Goal: Information Seeking & Learning: Learn about a topic

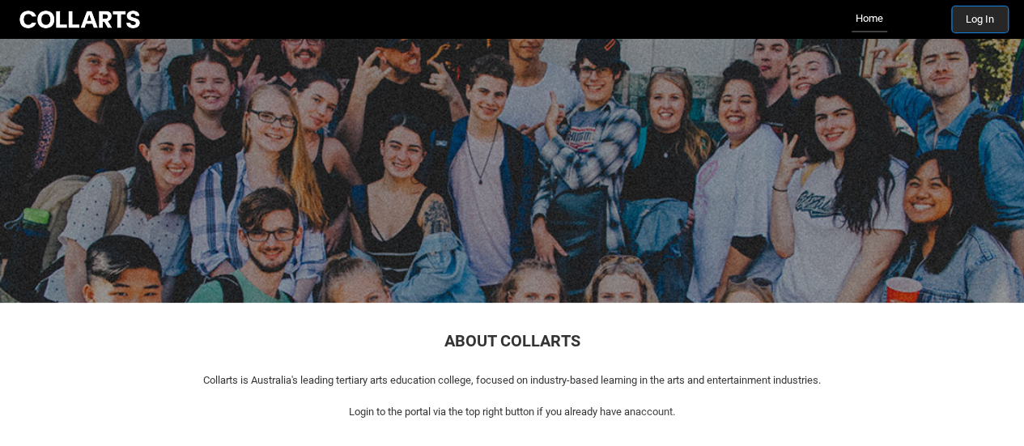
click at [1004, 11] on button "Log In" at bounding box center [980, 19] width 56 height 26
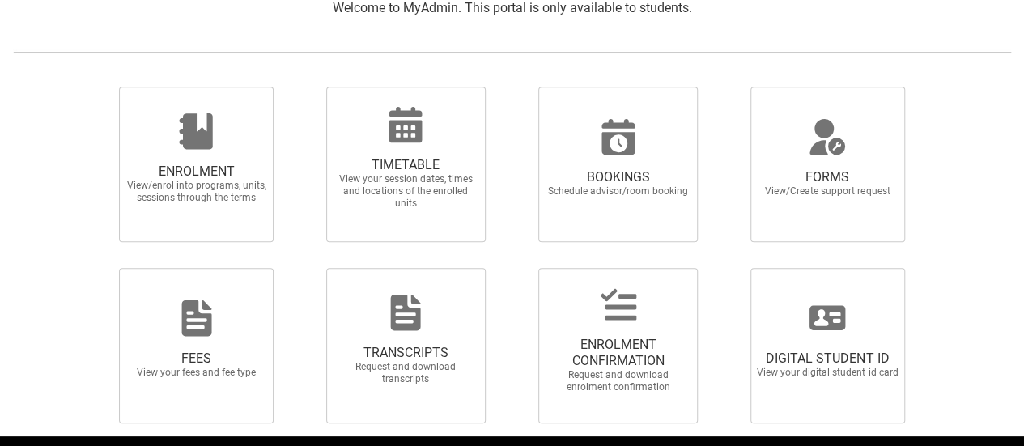
scroll to position [377, 0]
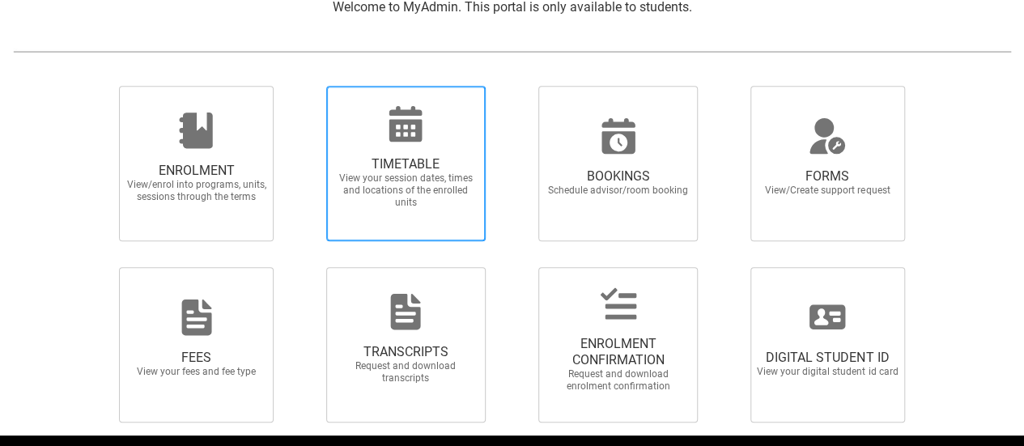
click at [398, 129] on icon at bounding box center [406, 124] width 33 height 36
click at [306, 86] on input "TIMETABLE View your session dates, times and locations of the enrolled units" at bounding box center [305, 85] width 1 height 1
radio input "true"
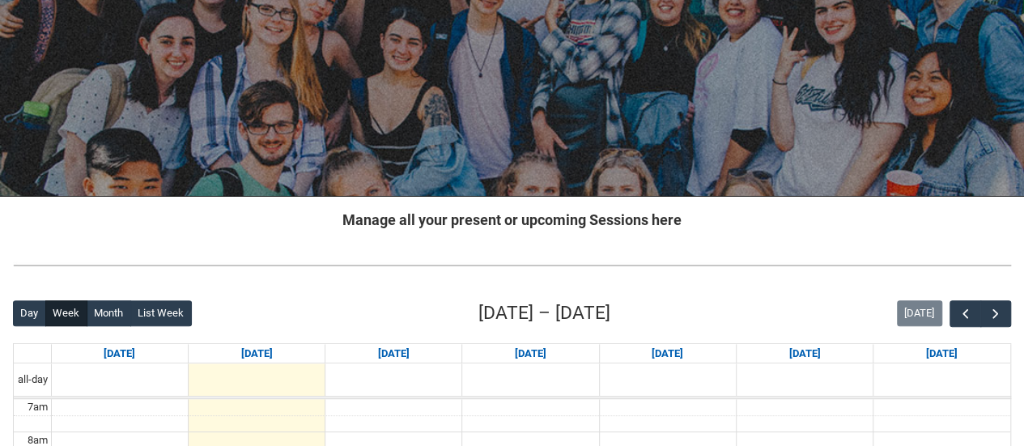
scroll to position [129, 0]
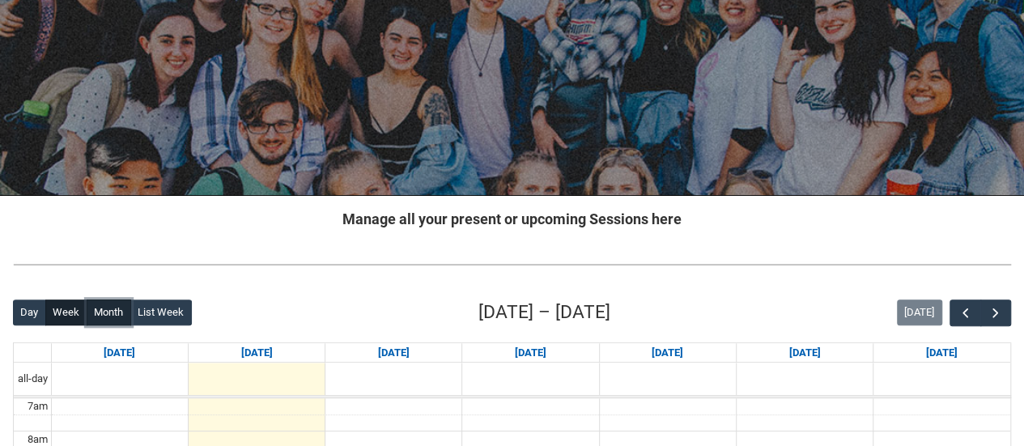
click at [107, 309] on button "Month" at bounding box center [109, 313] width 45 height 26
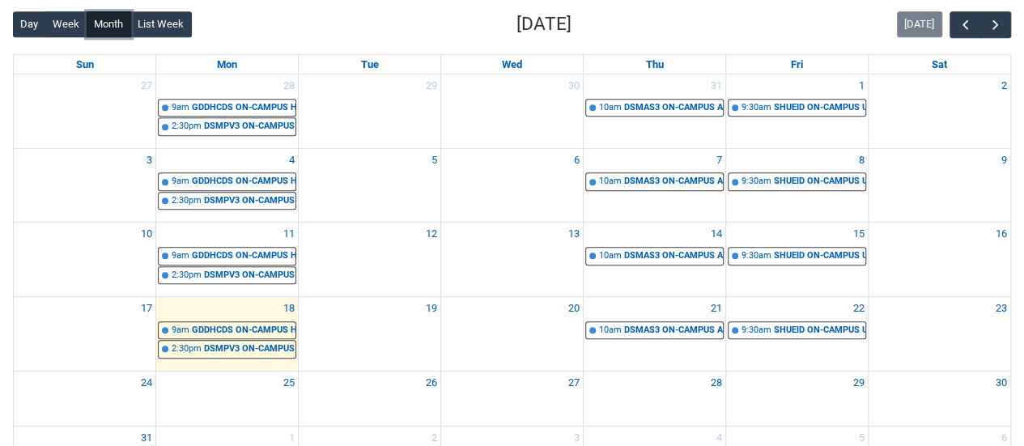
scroll to position [417, 0]
click at [1004, 22] on button "button" at bounding box center [996, 24] width 31 height 27
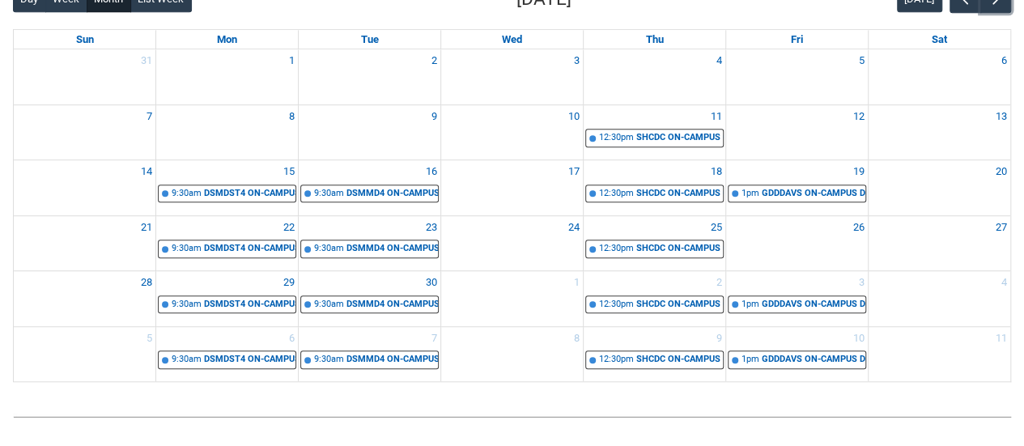
scroll to position [443, 0]
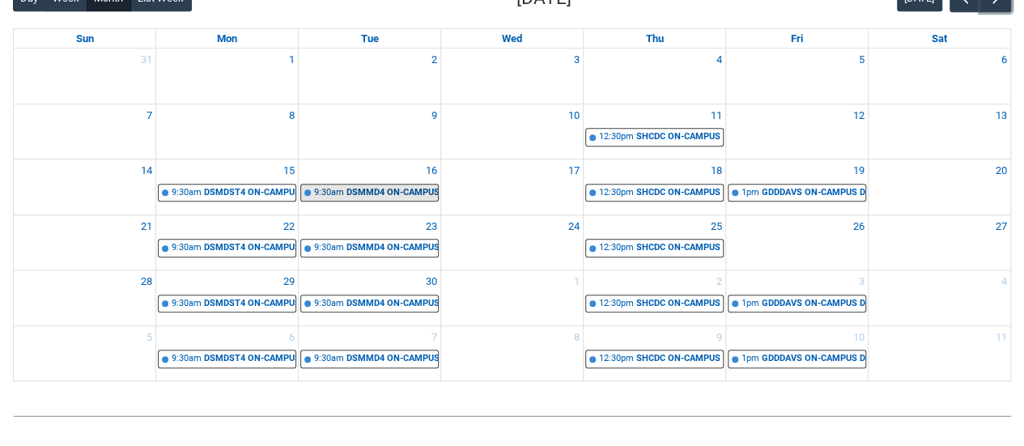
click at [394, 190] on div "DSMMD4 ON-CAMPUS Principles of Motion Design STAGE 4 Group 1 | Computer Lab 1 (…" at bounding box center [393, 193] width 92 height 14
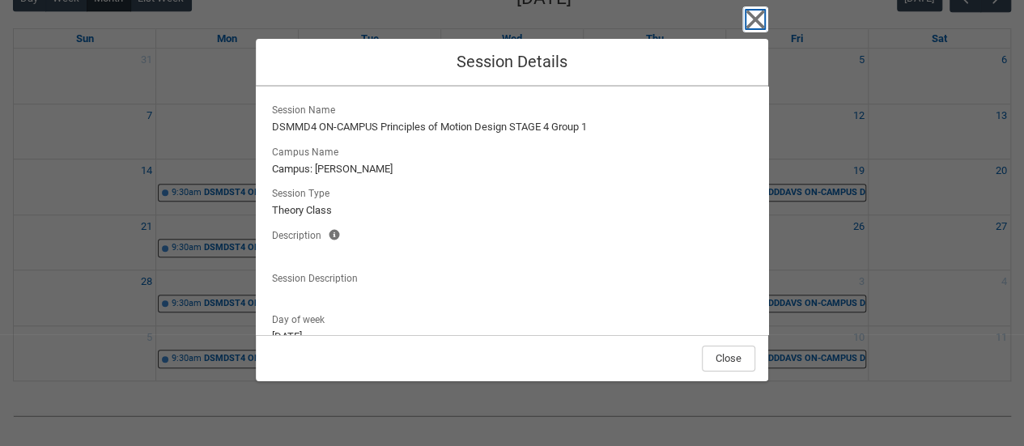
click at [763, 19] on icon "button" at bounding box center [756, 19] width 26 height 26
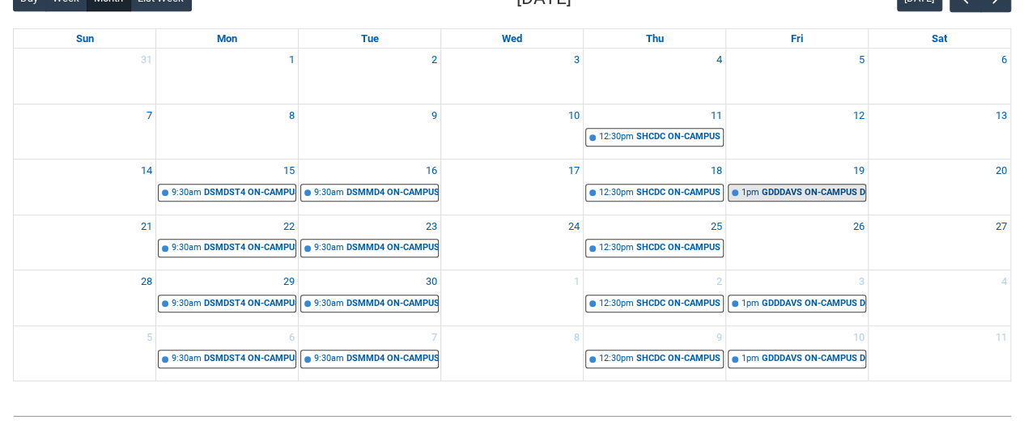
click at [786, 189] on div "GDDDAVS ON-CAMPUS Data Analysis, Visualisation & Information Design� | Studio 9…" at bounding box center [814, 193] width 104 height 14
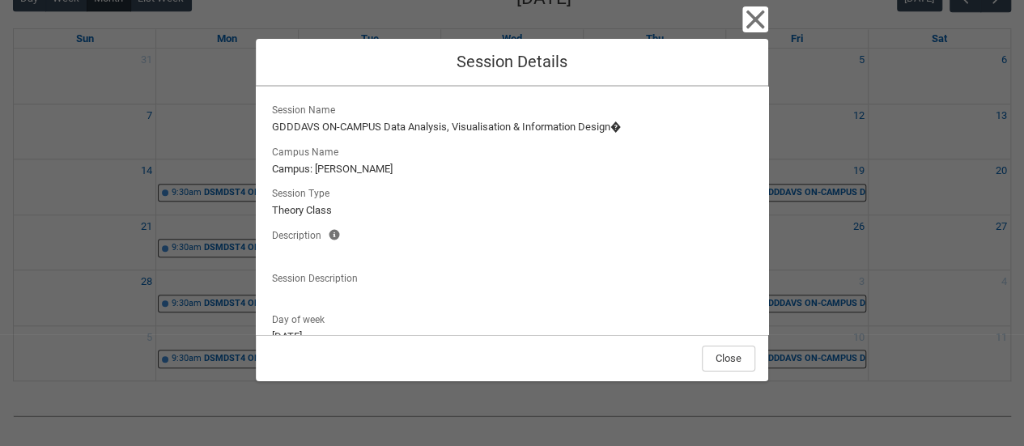
click at [892, 99] on div "Close Session Details Session Name GDDDAVS ON-CAMPUS Data Analysis, Visualisati…" at bounding box center [512, 223] width 1024 height 446
click at [756, 11] on icon "button" at bounding box center [756, 19] width 26 height 26
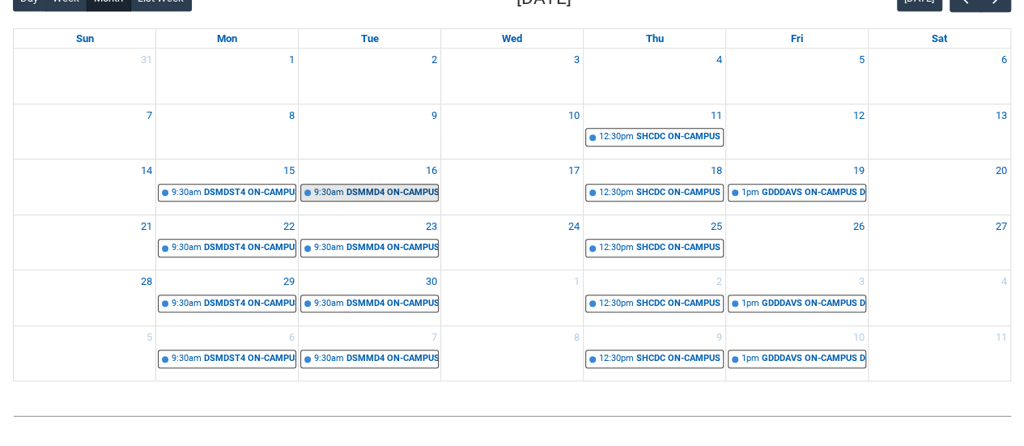
click at [357, 192] on div "DSMMD4 ON-CAMPUS Principles of Motion Design STAGE 4 Group 1 | Computer Lab 1 (…" at bounding box center [393, 193] width 92 height 14
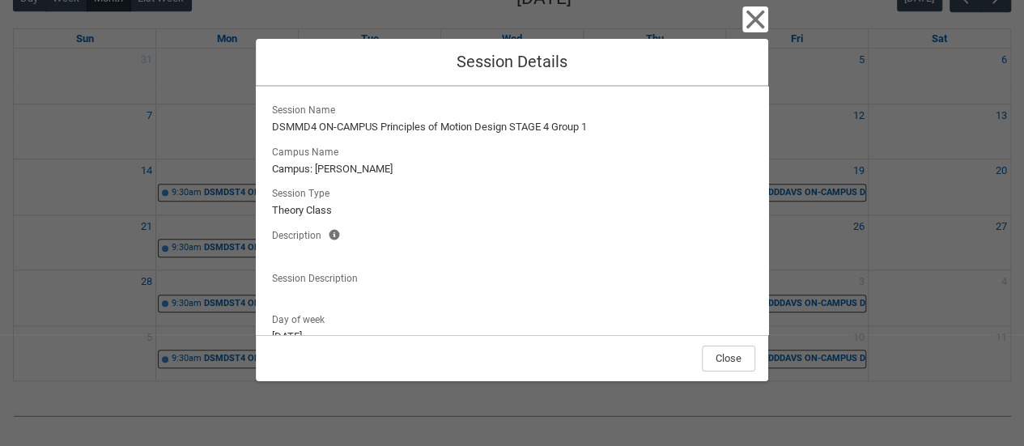
scroll to position [207, 0]
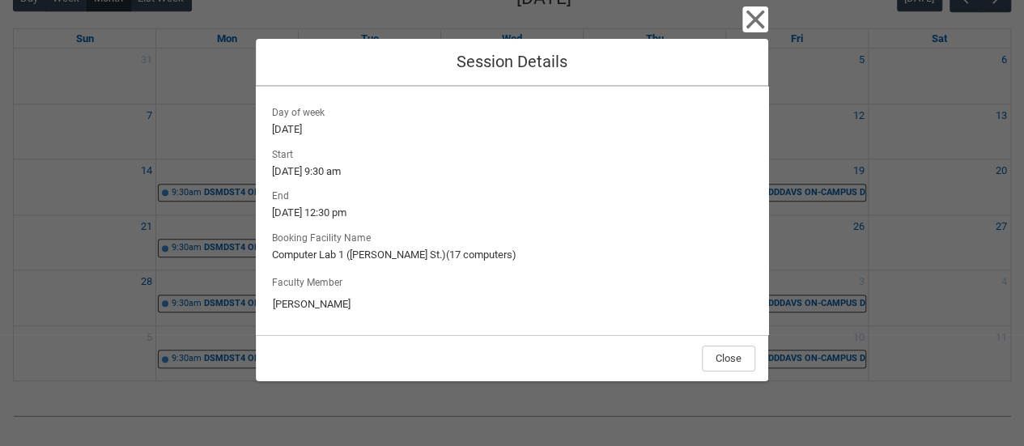
drag, startPoint x: 287, startPoint y: 302, endPoint x: 338, endPoint y: 300, distance: 51.0
click at [338, 300] on input "Juliet Rowe" at bounding box center [512, 305] width 480 height 26
click at [753, 18] on icon "button" at bounding box center [755, 20] width 19 height 19
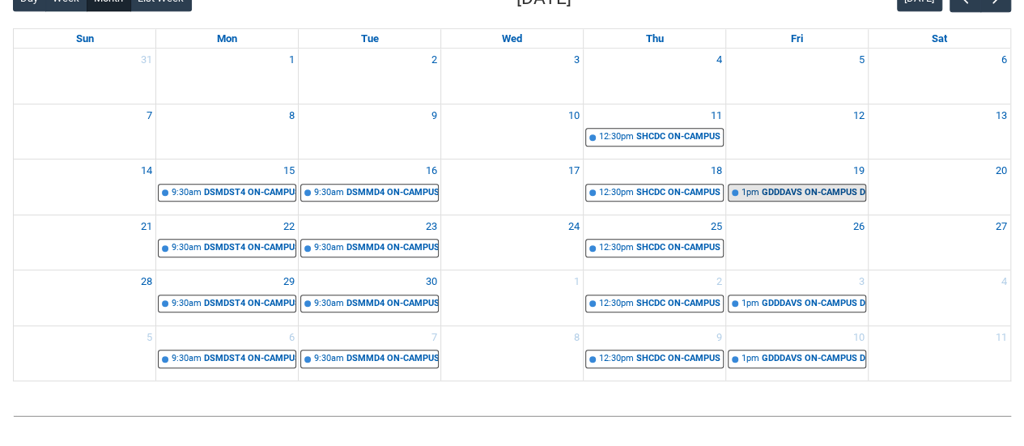
click at [758, 196] on div "1pm" at bounding box center [751, 193] width 18 height 14
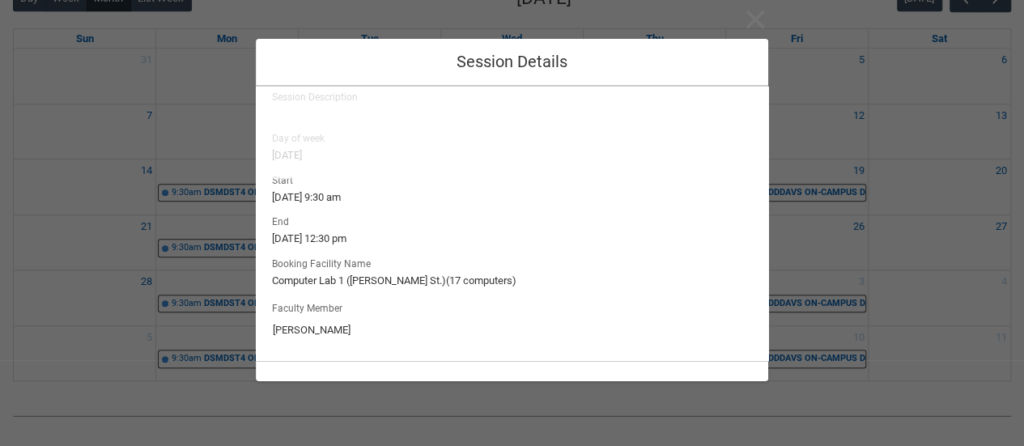
type input "Emma Ismawi"
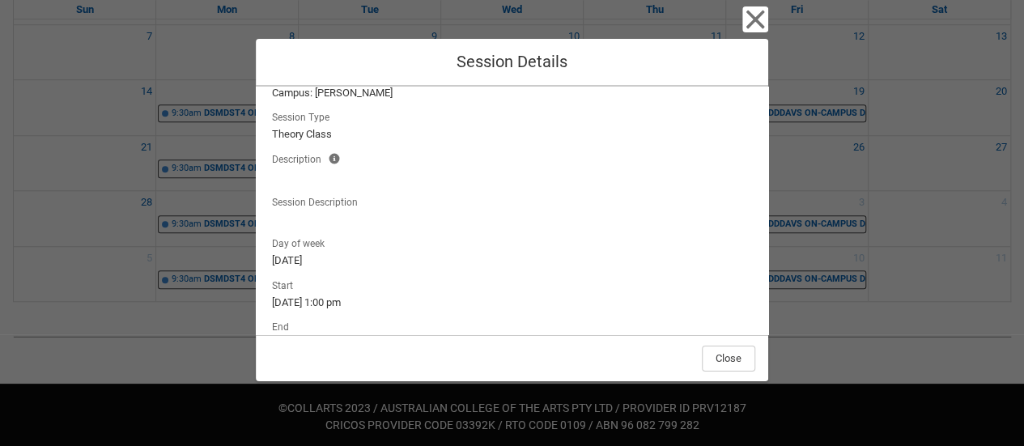
scroll to position [0, 0]
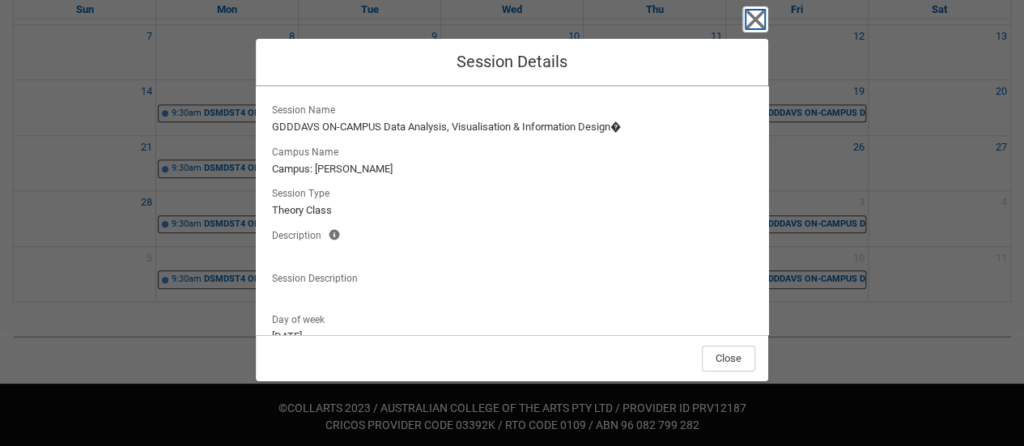
click at [760, 12] on icon "button" at bounding box center [756, 19] width 26 height 26
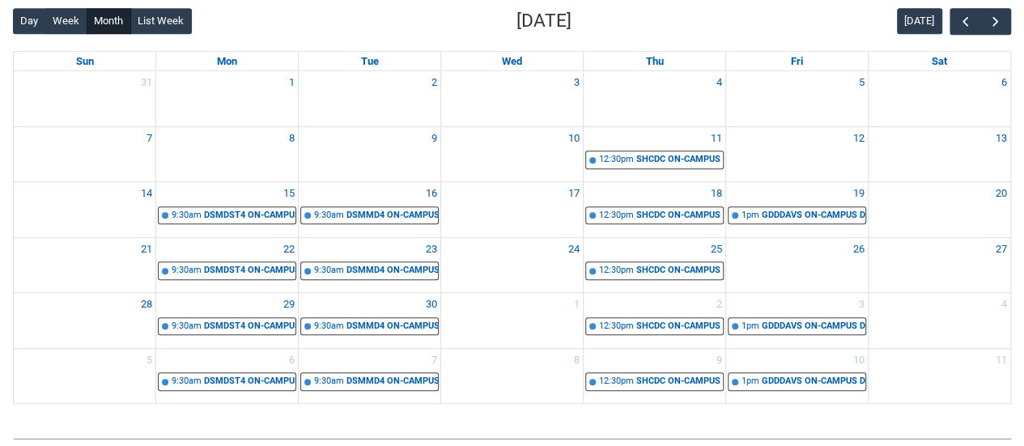
scroll to position [420, 0]
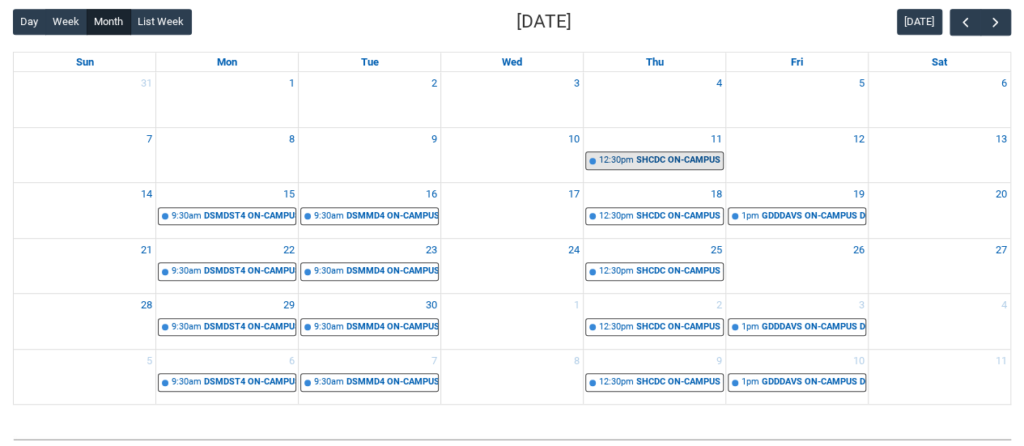
click at [690, 164] on div "SHCDC ON-CAMPUS Contemporary Art, Design & Cultural History | Studio 10 (George…" at bounding box center [680, 161] width 87 height 14
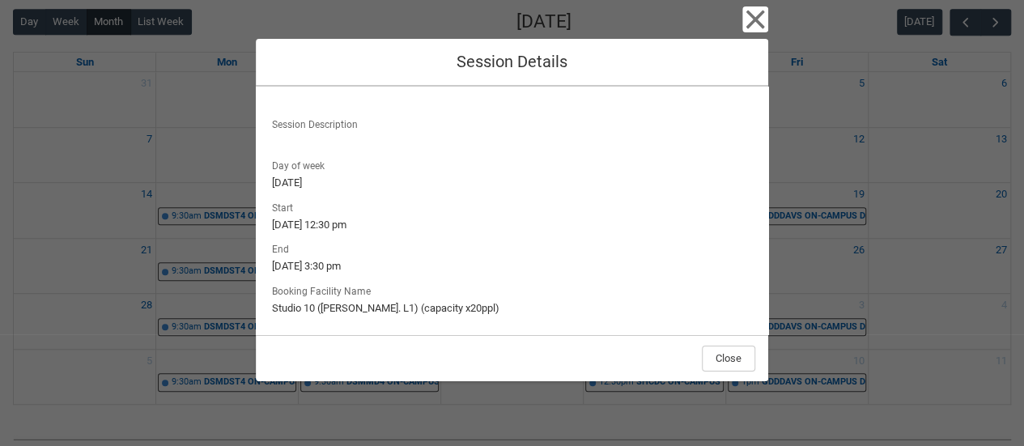
scroll to position [0, 0]
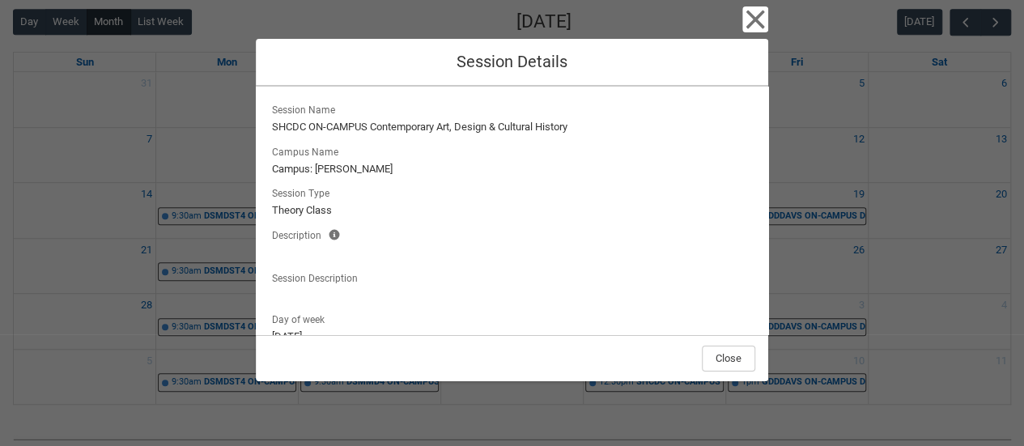
click at [755, 33] on div "Close Session Details Session Name SHCDC ON-CAMPUS Contemporary Art, Design & C…" at bounding box center [512, 223] width 513 height 446
click at [758, 20] on icon "button" at bounding box center [755, 20] width 19 height 19
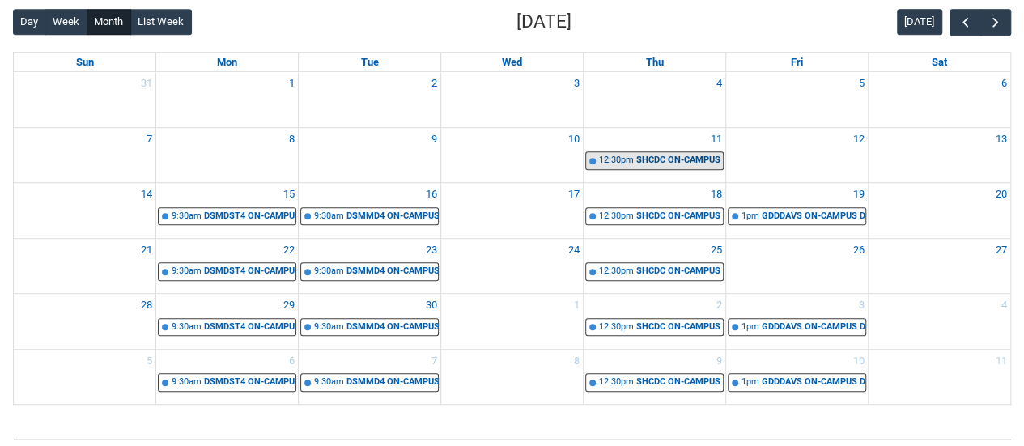
click at [694, 154] on div "SHCDC ON-CAMPUS Contemporary Art, Design & Cultural History | Studio 10 (George…" at bounding box center [680, 161] width 87 height 14
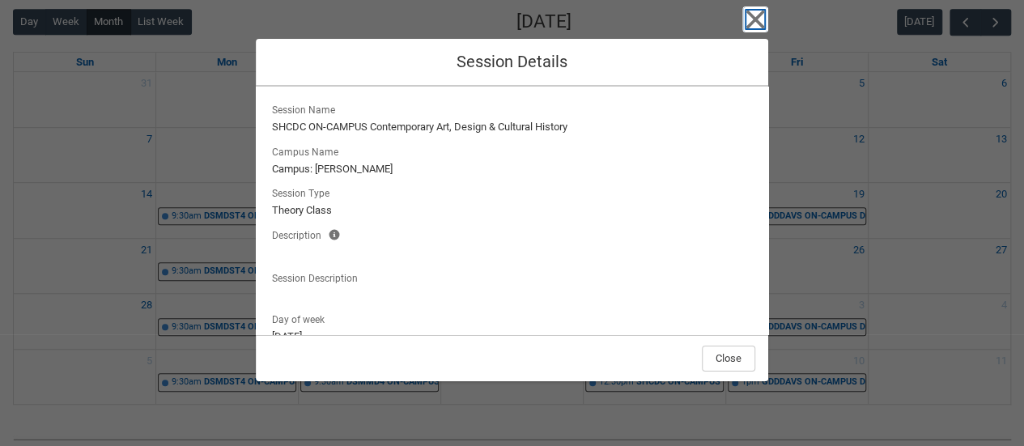
click at [749, 20] on icon "button" at bounding box center [756, 19] width 26 height 26
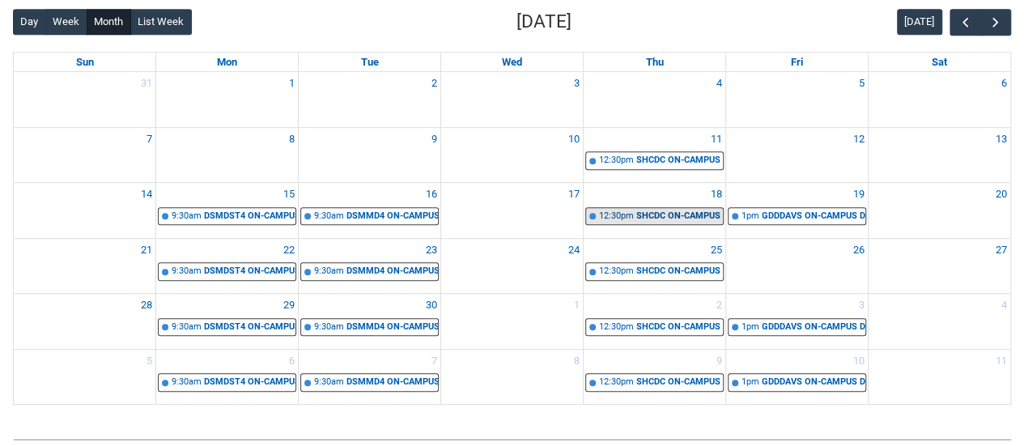
click at [671, 214] on div "SHCDC ON-CAMPUS Contemporary Art, Design & Cultural History | Studio 10 (George…" at bounding box center [680, 217] width 87 height 14
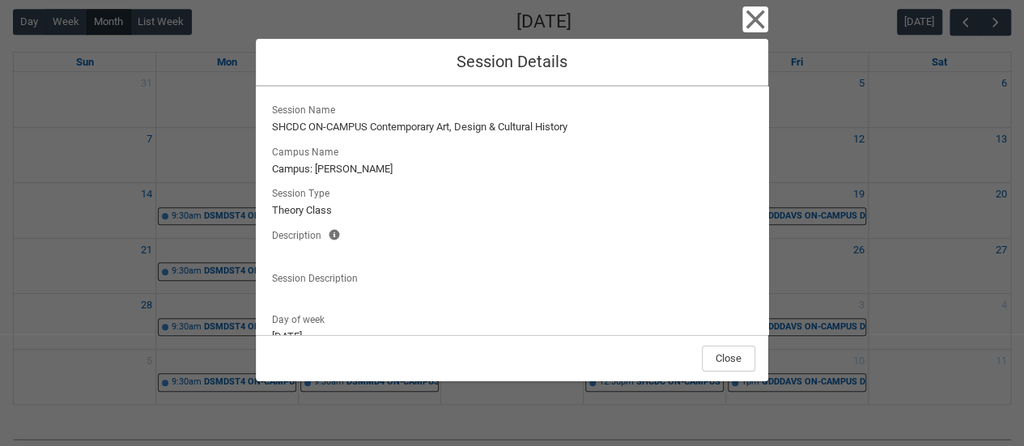
scroll to position [207, 0]
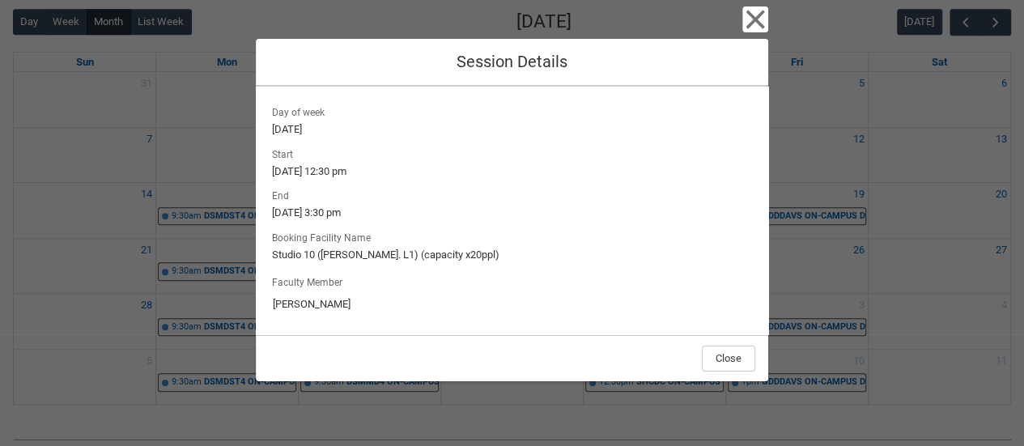
click at [743, 33] on div "Close Session Details Session Name SHCDC ON-CAMPUS Contemporary Art, Design & C…" at bounding box center [512, 223] width 513 height 446
click at [761, 20] on icon "button" at bounding box center [756, 19] width 26 height 26
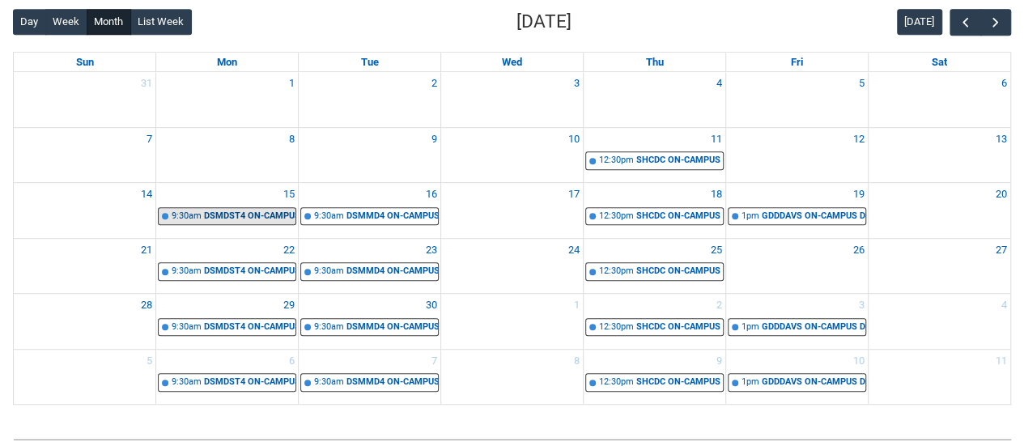
click at [261, 215] on div "DSMDST4 ON-CAMPUS Digital storytelling | Studio 11 (George St. L1) (capacity xp…" at bounding box center [250, 217] width 92 height 14
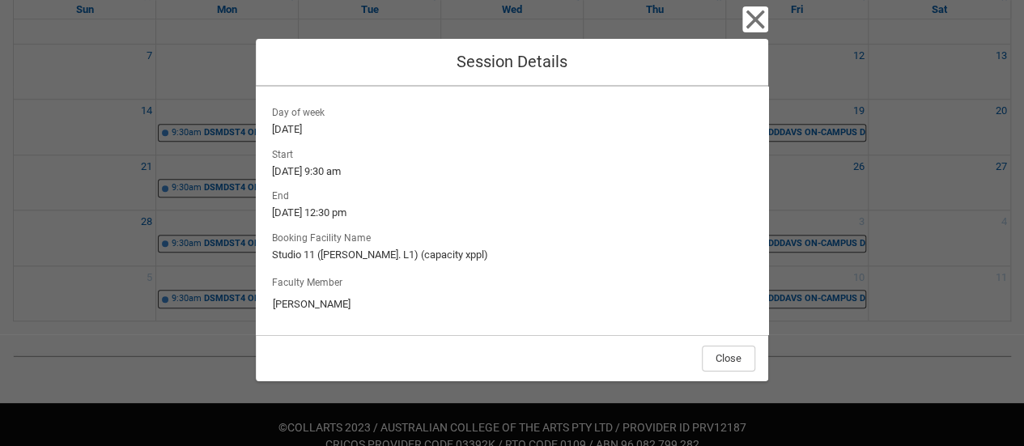
scroll to position [505, 0]
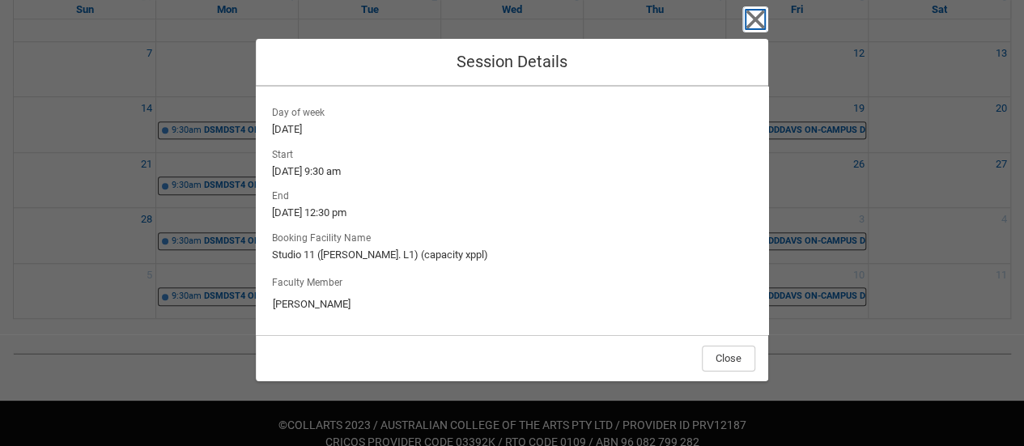
click at [757, 15] on icon "button" at bounding box center [756, 19] width 26 height 26
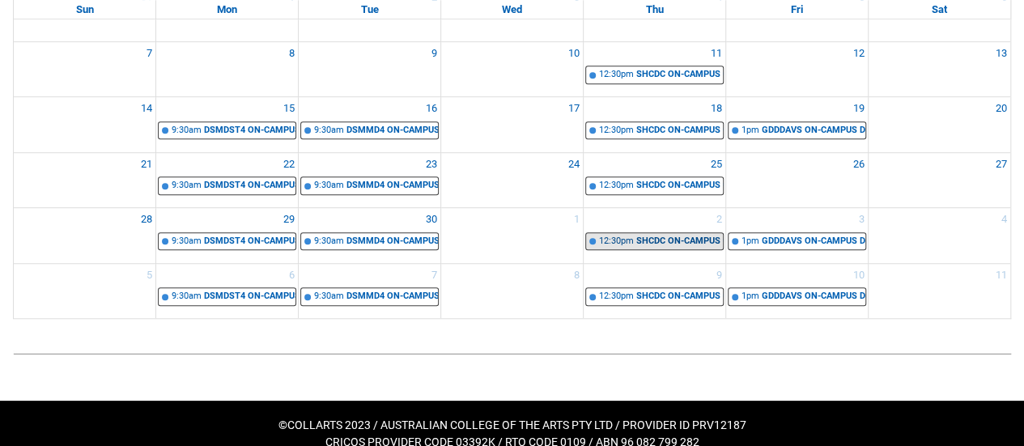
click at [673, 239] on div "SHCDC ON-CAMPUS Contemporary Art, Design & Cultural History | Studio 10 (George…" at bounding box center [680, 242] width 87 height 14
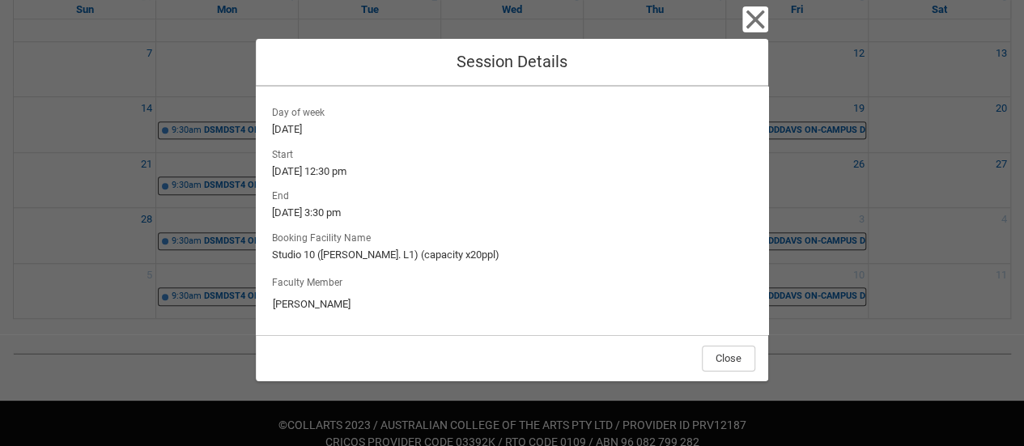
scroll to position [0, 0]
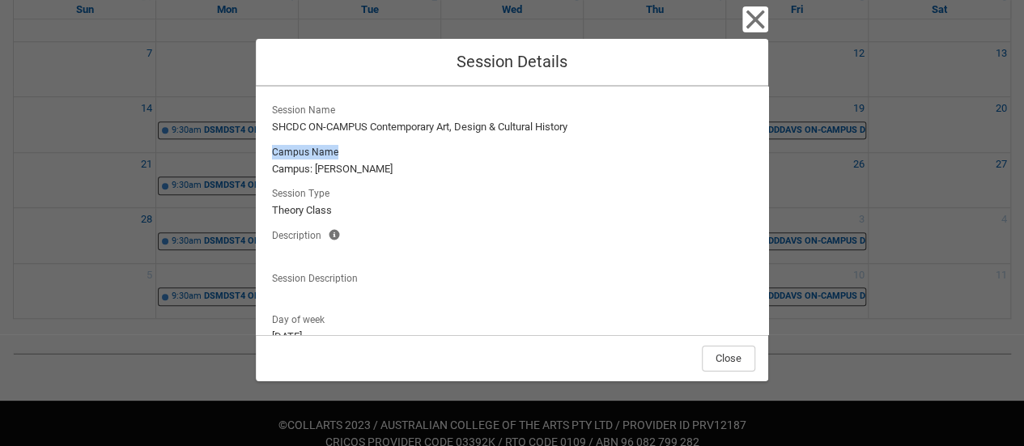
drag, startPoint x: 395, startPoint y: 135, endPoint x: 601, endPoint y: 126, distance: 205.9
click at [601, 126] on div "Session Name SHCDC ON-CAMPUS Contemporary Art, Design & Cultural History Campus…" at bounding box center [512, 201] width 487 height 203
click at [760, 25] on icon "button" at bounding box center [755, 20] width 19 height 19
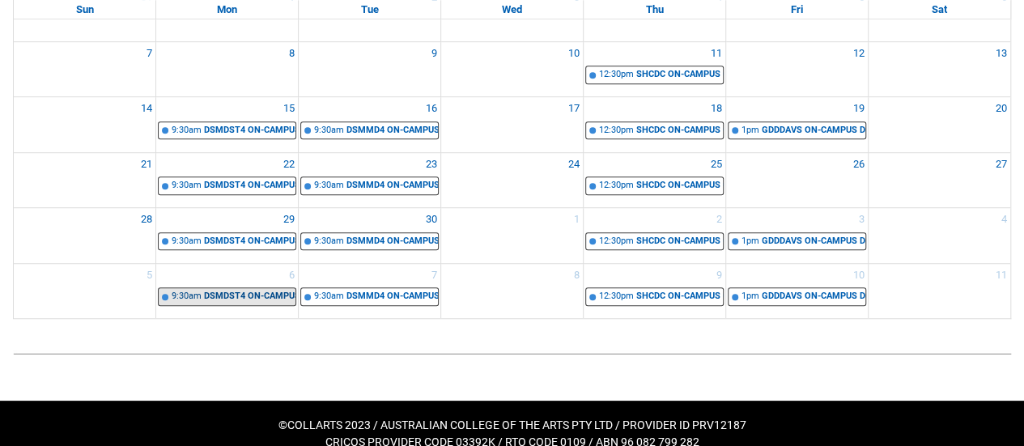
click at [248, 300] on link "9:30am DSMDST4 ON-CAMPUS Digital storytelling | Studio 11 (George St. L1) (capa…" at bounding box center [227, 297] width 138 height 19
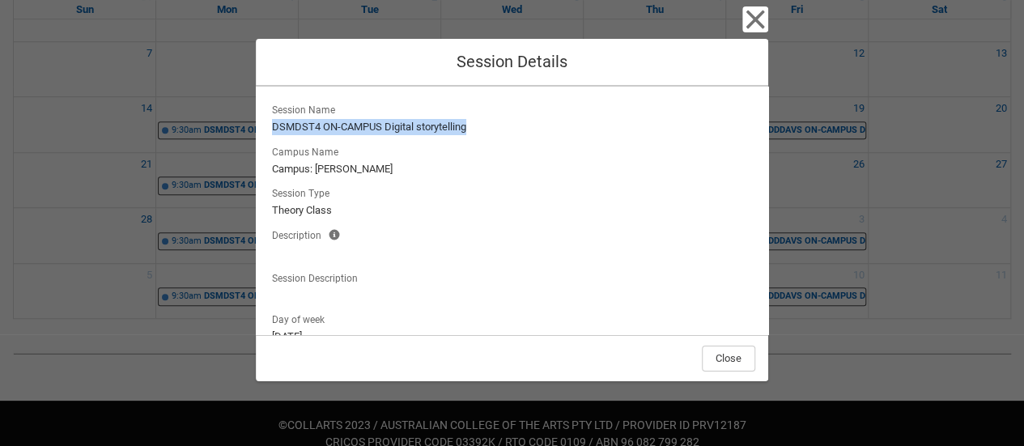
scroll to position [207, 0]
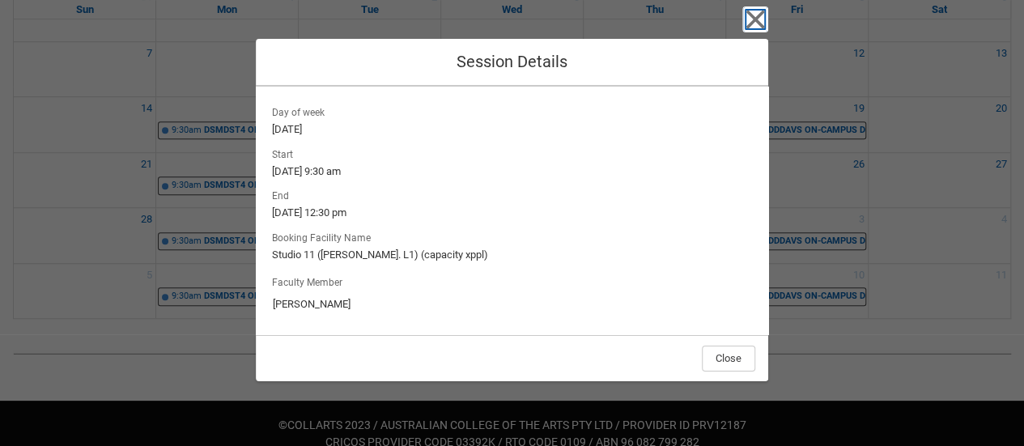
click at [758, 21] on icon "button" at bounding box center [755, 20] width 19 height 19
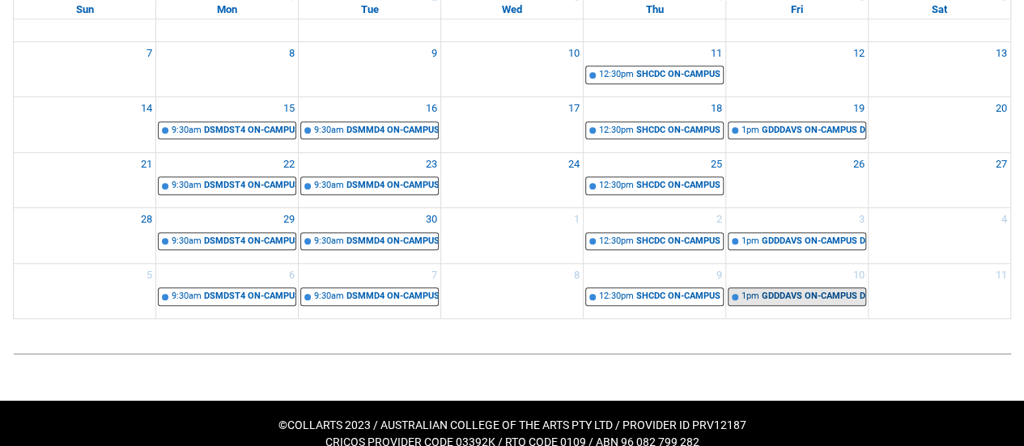
click at [751, 290] on div "1pm" at bounding box center [751, 297] width 18 height 14
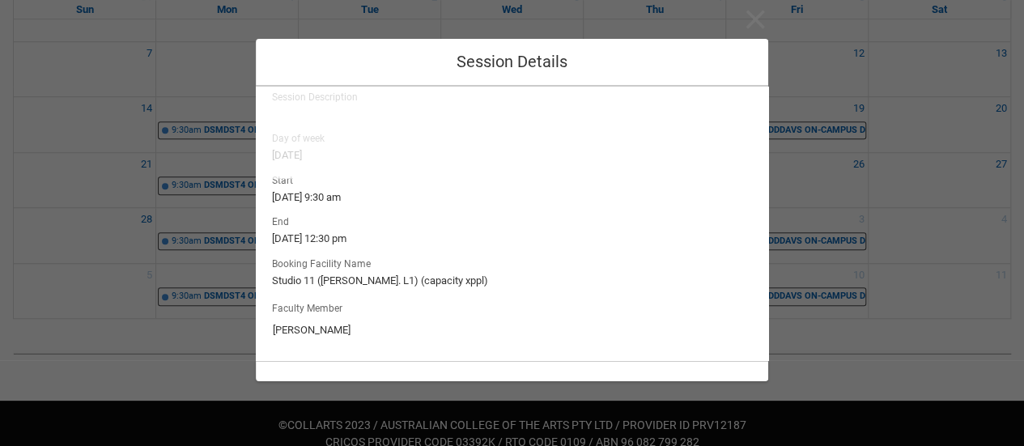
scroll to position [522, 0]
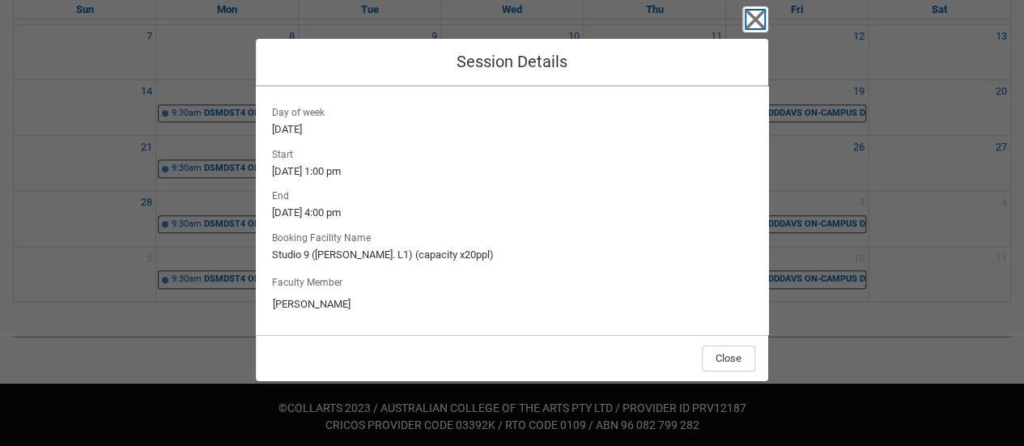
click at [750, 9] on icon "button" at bounding box center [756, 19] width 26 height 26
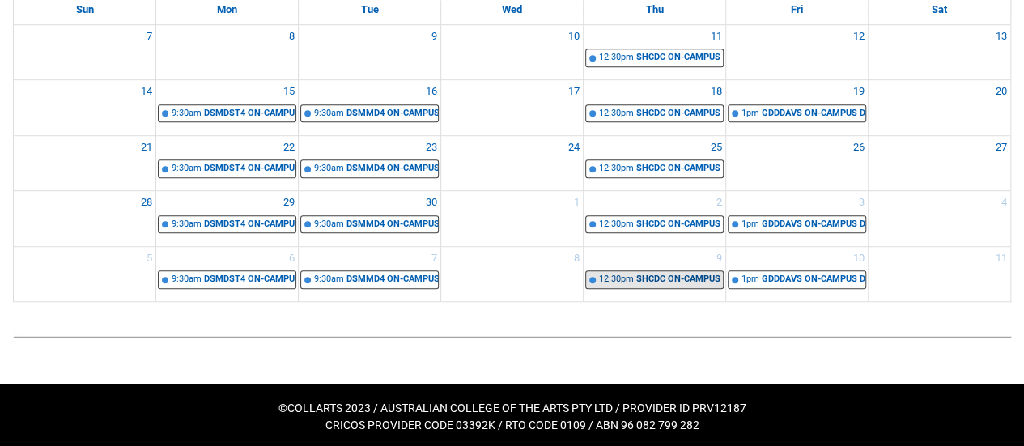
click at [619, 275] on div "12:30pm" at bounding box center [616, 280] width 35 height 14
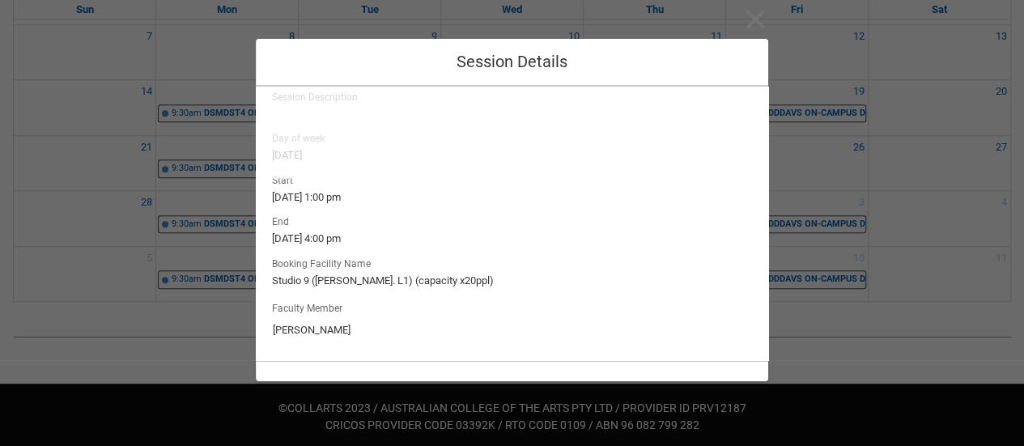
type input "Jess Ledwich"
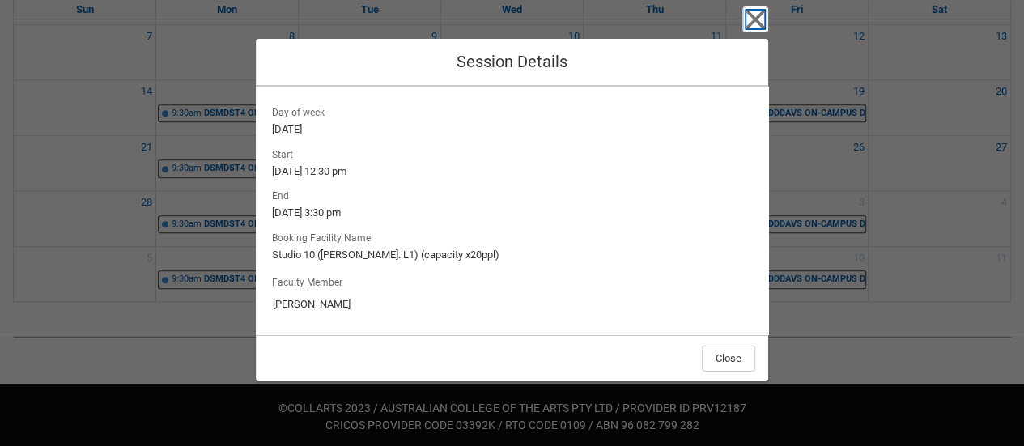
click at [753, 29] on icon "button" at bounding box center [756, 19] width 26 height 26
